Goal: Complete application form

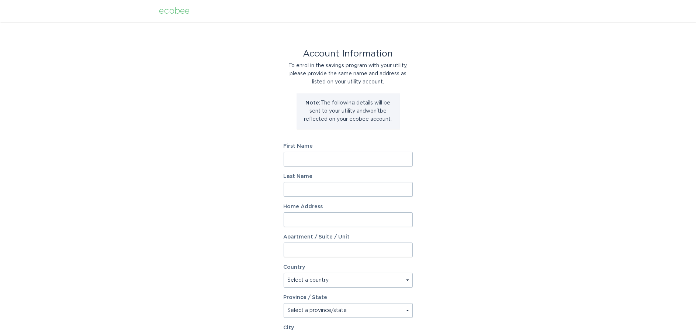
click at [681, 332] on div at bounding box center [348, 333] width 696 height 0
click at [315, 160] on input "First Name" at bounding box center [348, 159] width 129 height 15
type input "Anish"
type input "Patel"
type input "7102 Bella Cloud"
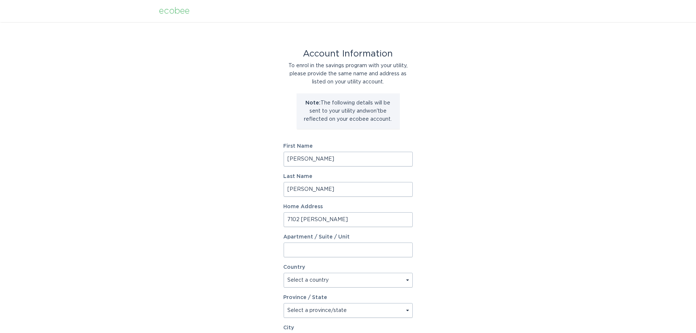
select select "US"
type input "San Antonio"
type input "78256"
select select "TX"
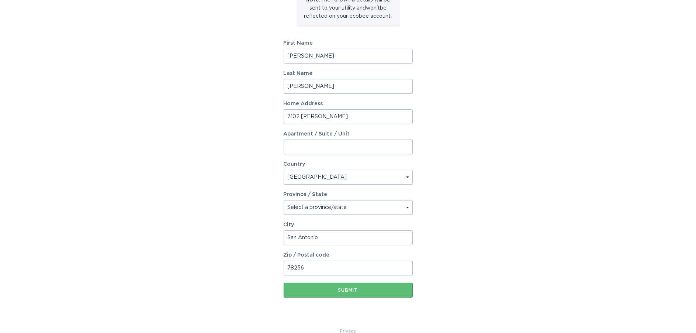
scroll to position [116, 0]
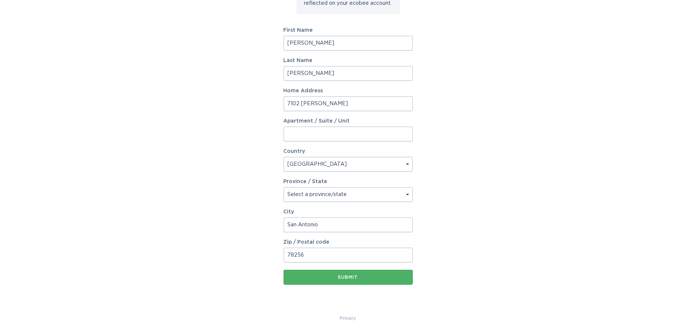
click at [346, 275] on div "Submit" at bounding box center [348, 277] width 122 height 4
